Goal: Information Seeking & Learning: Learn about a topic

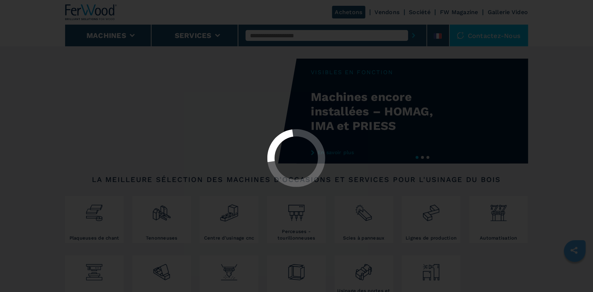
select select "**********"
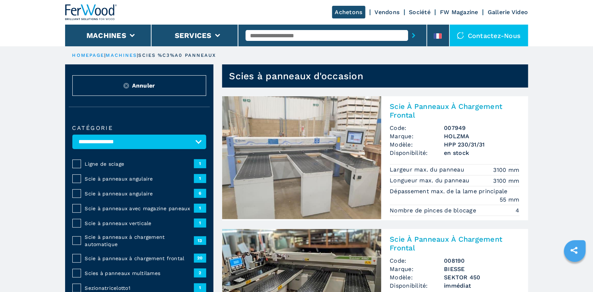
click at [158, 256] on span "Scie à panneaux à chargement frontal" at bounding box center [139, 258] width 109 height 7
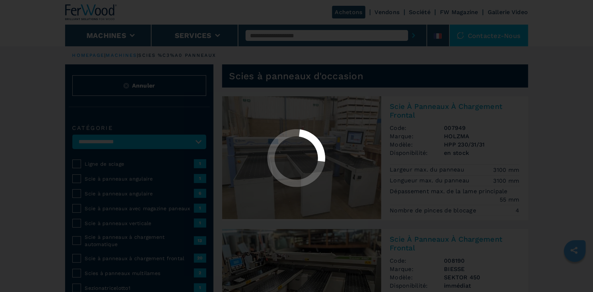
select select "**********"
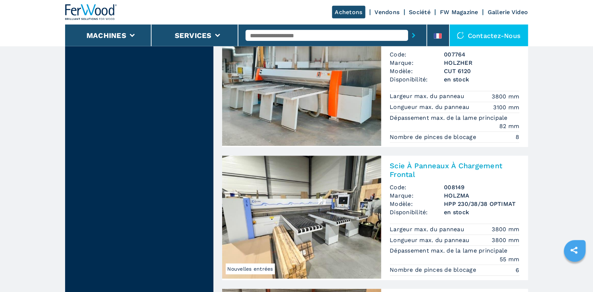
scroll to position [843, 0]
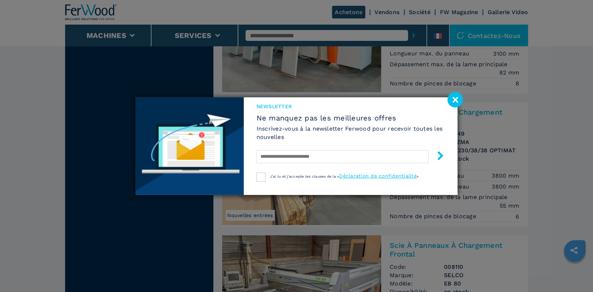
click at [455, 95] on image at bounding box center [455, 100] width 16 height 16
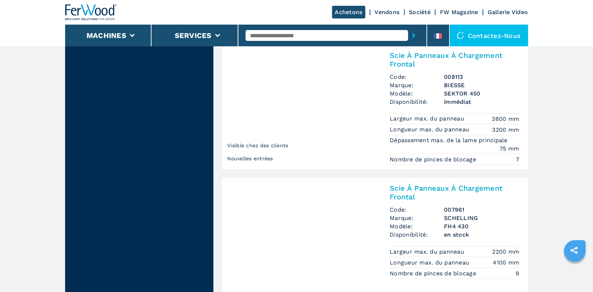
scroll to position [1572, 0]
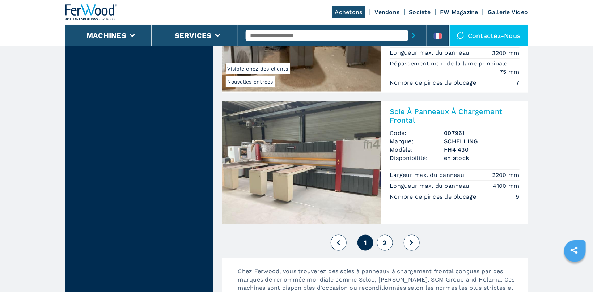
click at [377, 239] on button "2" at bounding box center [385, 243] width 16 height 16
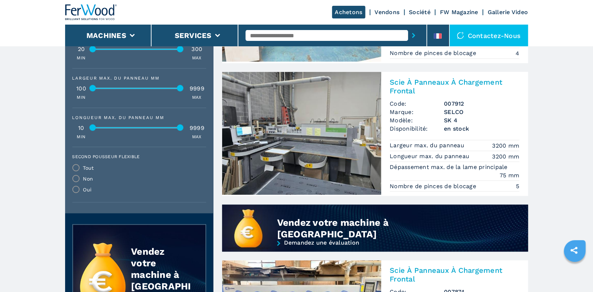
scroll to position [383, 0]
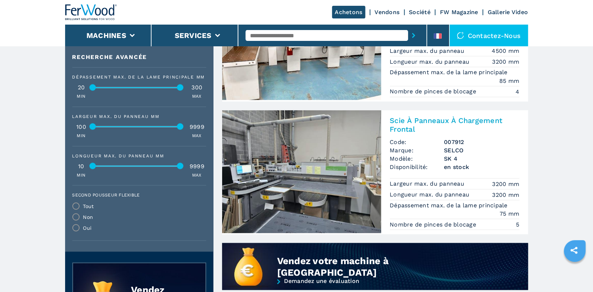
click at [272, 157] on img at bounding box center [301, 171] width 159 height 123
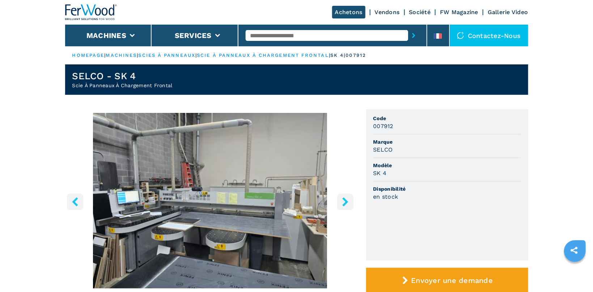
click at [200, 193] on img "Go to Slide 1" at bounding box center [210, 200] width 290 height 175
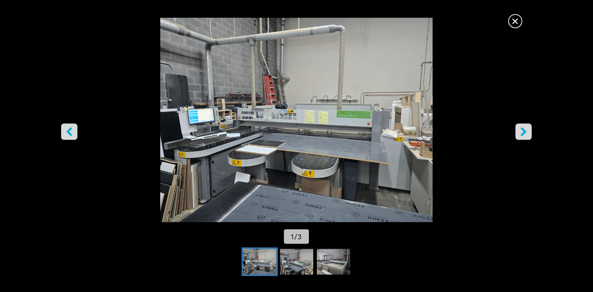
click at [522, 130] on icon "right-button" at bounding box center [523, 131] width 9 height 9
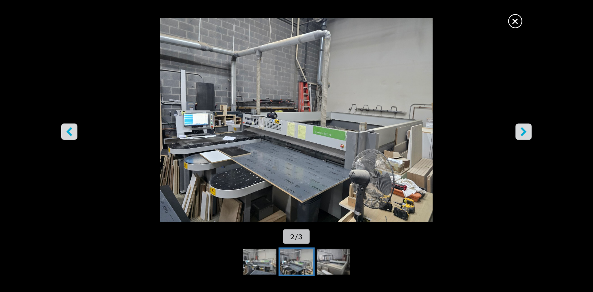
click at [522, 130] on icon "right-button" at bounding box center [523, 131] width 9 height 9
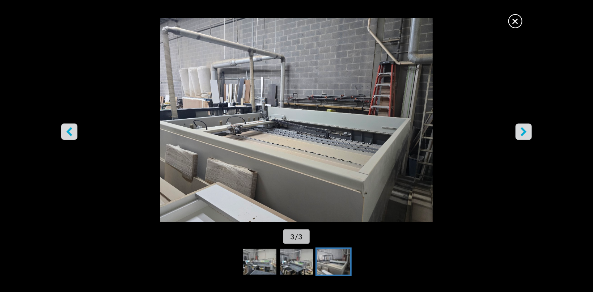
click at [517, 20] on span "×" at bounding box center [515, 19] width 13 height 13
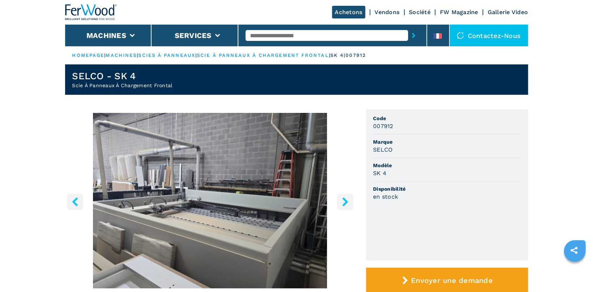
click at [74, 200] on icon "left-button" at bounding box center [75, 201] width 6 height 9
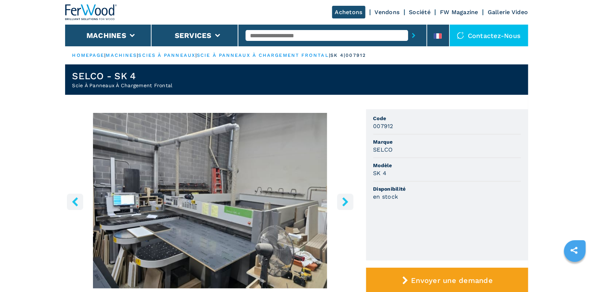
click at [75, 197] on icon "left-button" at bounding box center [75, 201] width 9 height 9
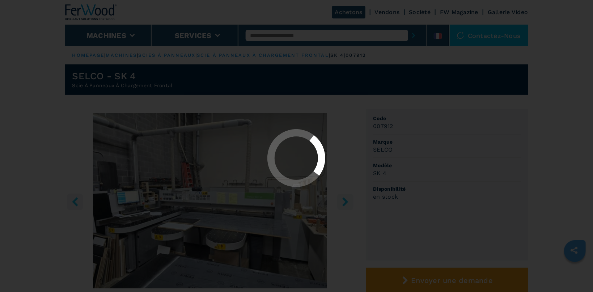
select select "**********"
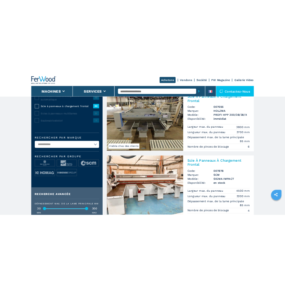
scroll to position [38, 0]
